Goal: Information Seeking & Learning: Check status

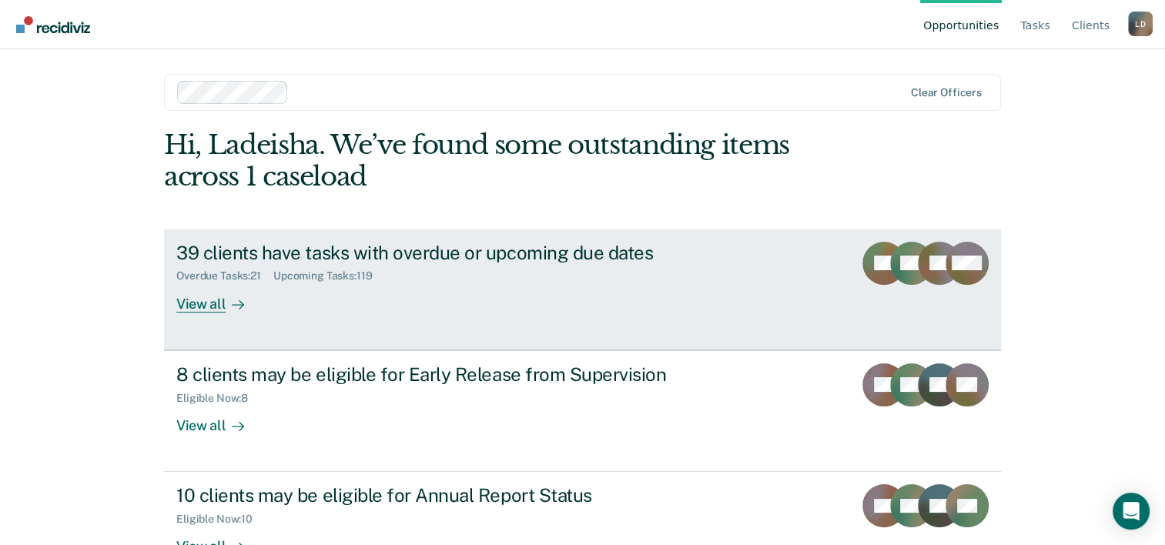
scroll to position [47, 0]
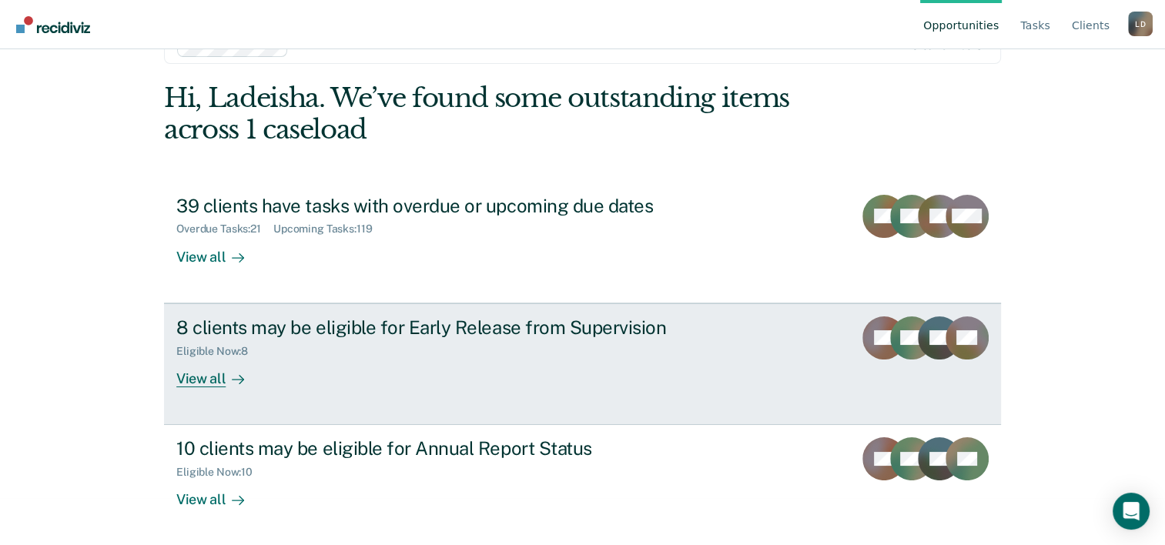
click at [195, 380] on div "View all" at bounding box center [219, 372] width 86 height 30
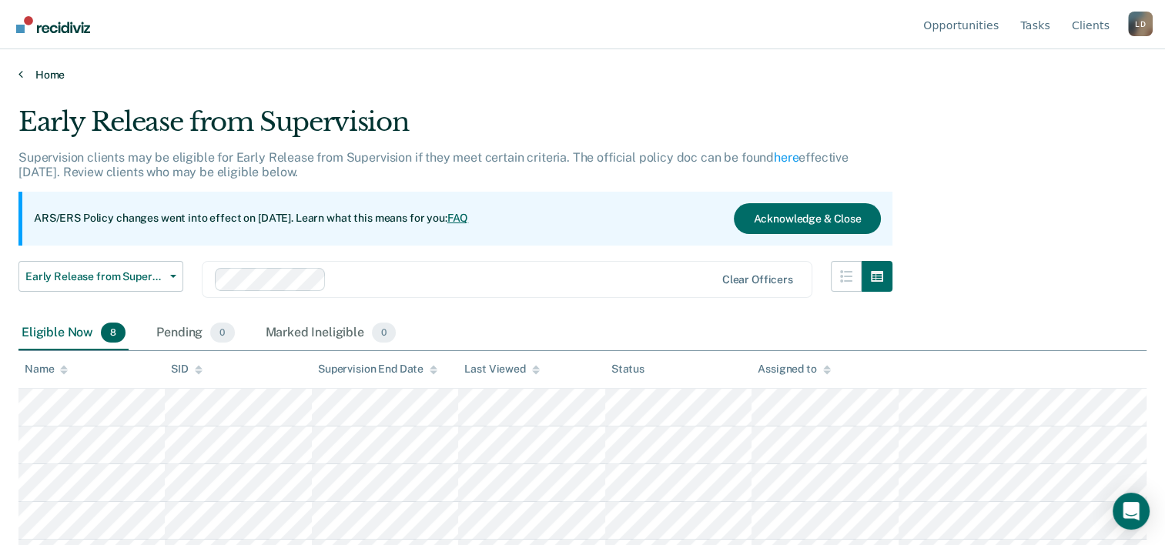
click at [25, 75] on link "Home" at bounding box center [582, 75] width 1128 height 14
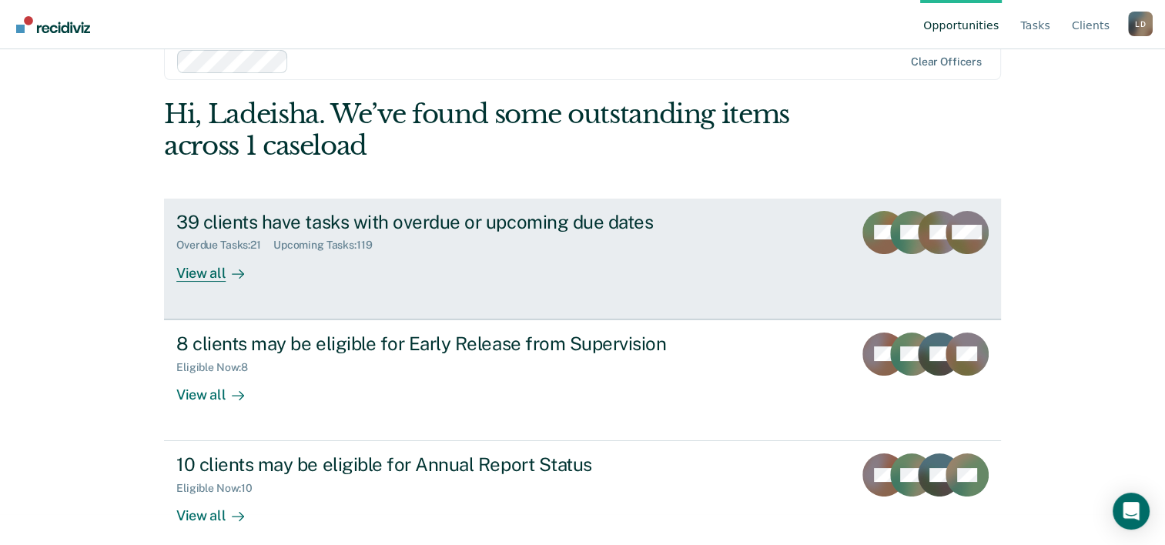
scroll to position [47, 0]
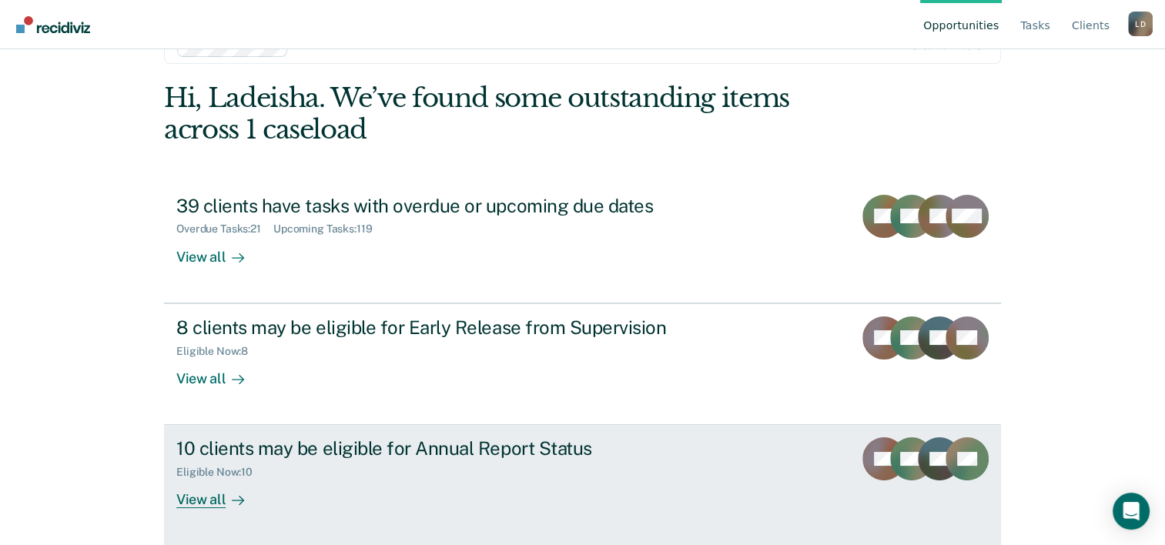
click at [192, 499] on div "View all" at bounding box center [219, 494] width 86 height 30
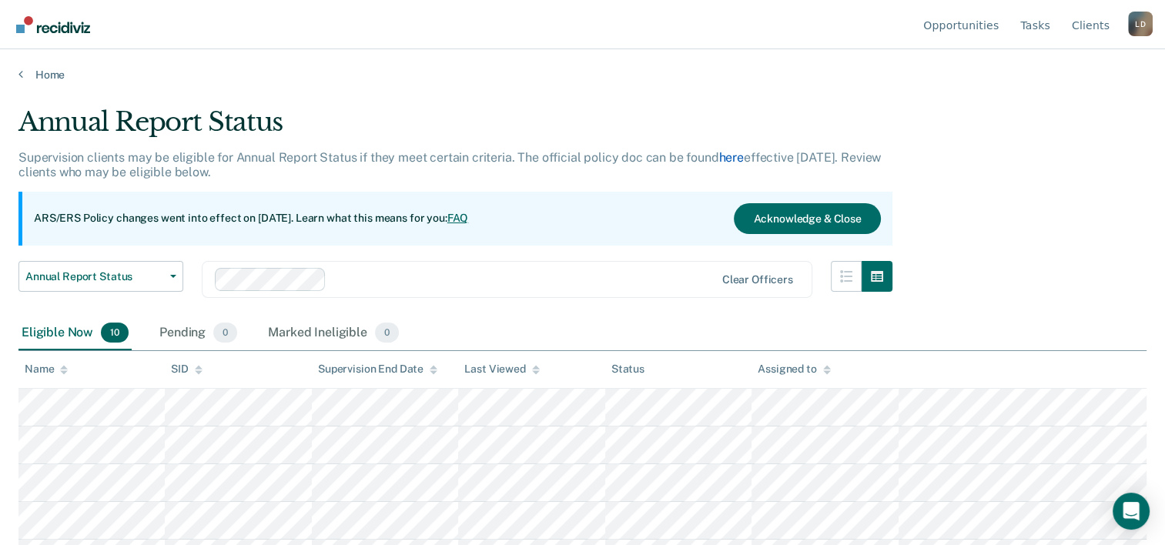
click at [727, 157] on link "here" at bounding box center [731, 157] width 25 height 15
click at [20, 74] on icon at bounding box center [20, 74] width 5 height 12
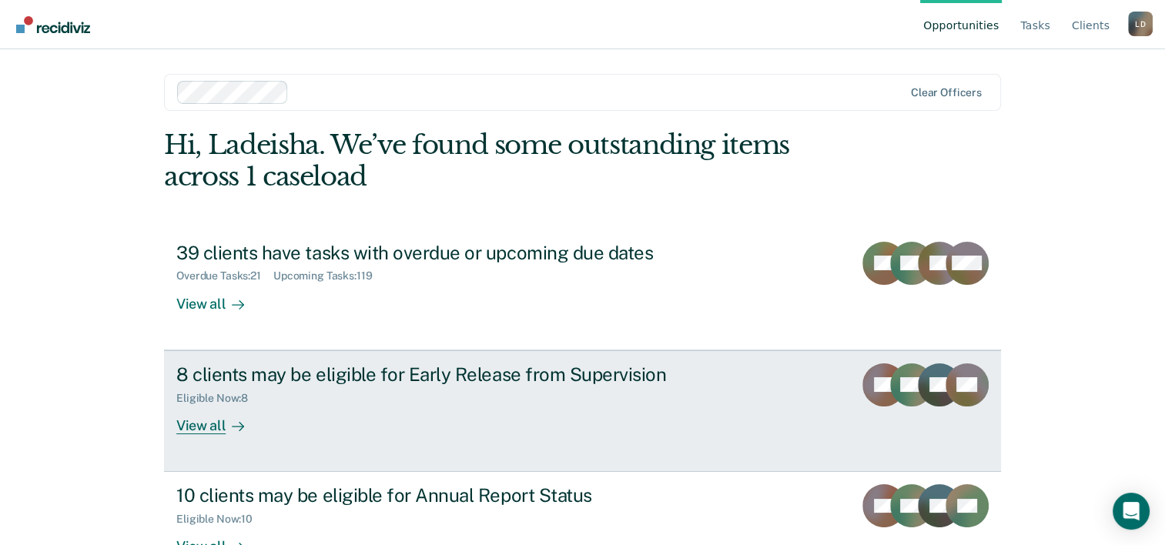
click at [252, 374] on div "8 clients may be eligible for Early Release from Supervision" at bounding box center [446, 374] width 540 height 22
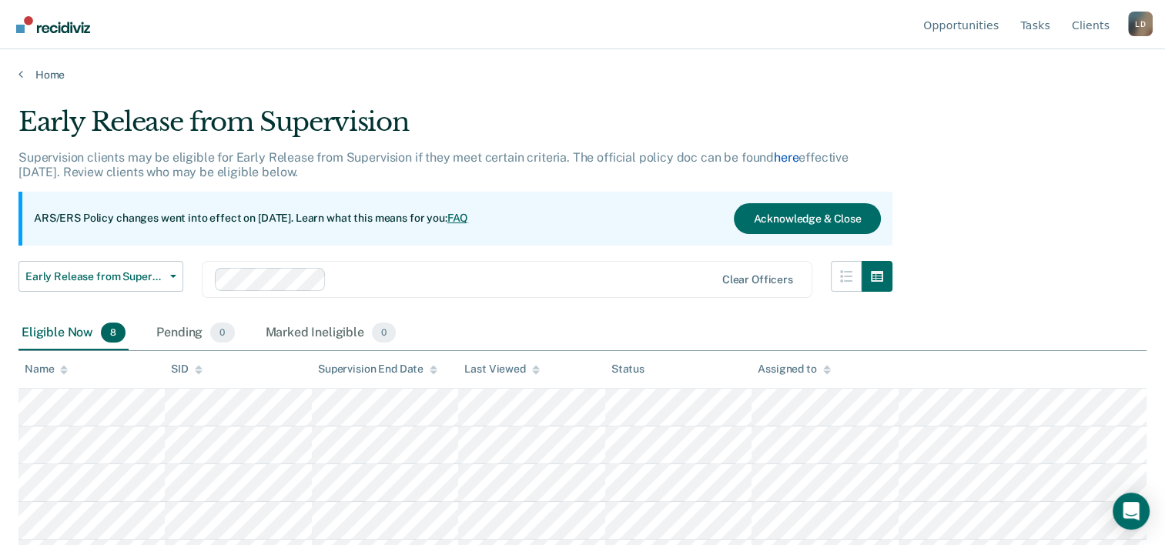
click at [782, 155] on link "here" at bounding box center [786, 157] width 25 height 15
click at [22, 79] on icon at bounding box center [20, 74] width 5 height 12
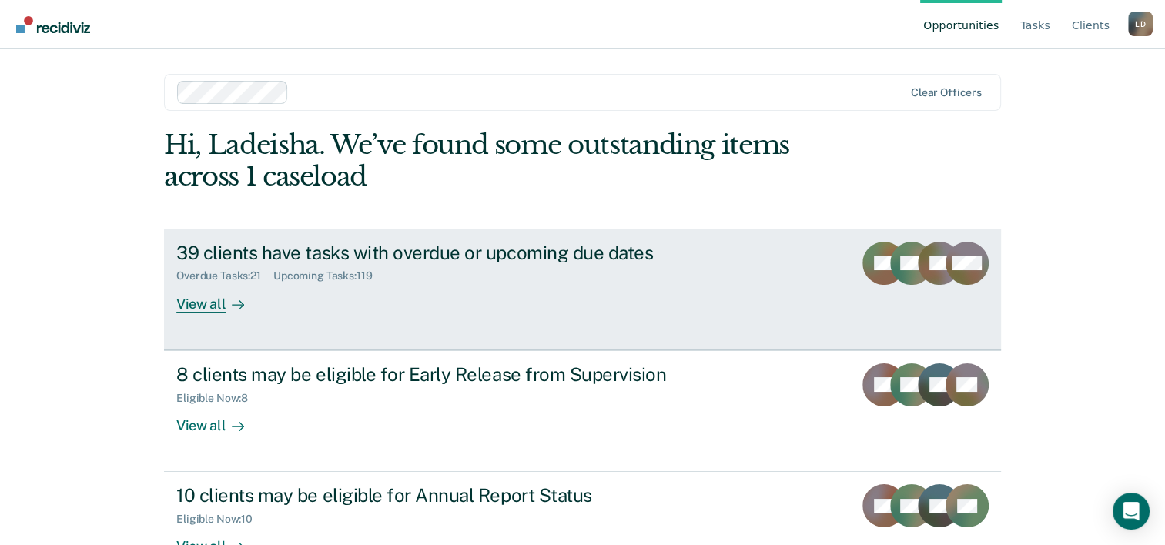
click at [185, 306] on div "View all" at bounding box center [219, 297] width 86 height 30
